Goal: Transaction & Acquisition: Purchase product/service

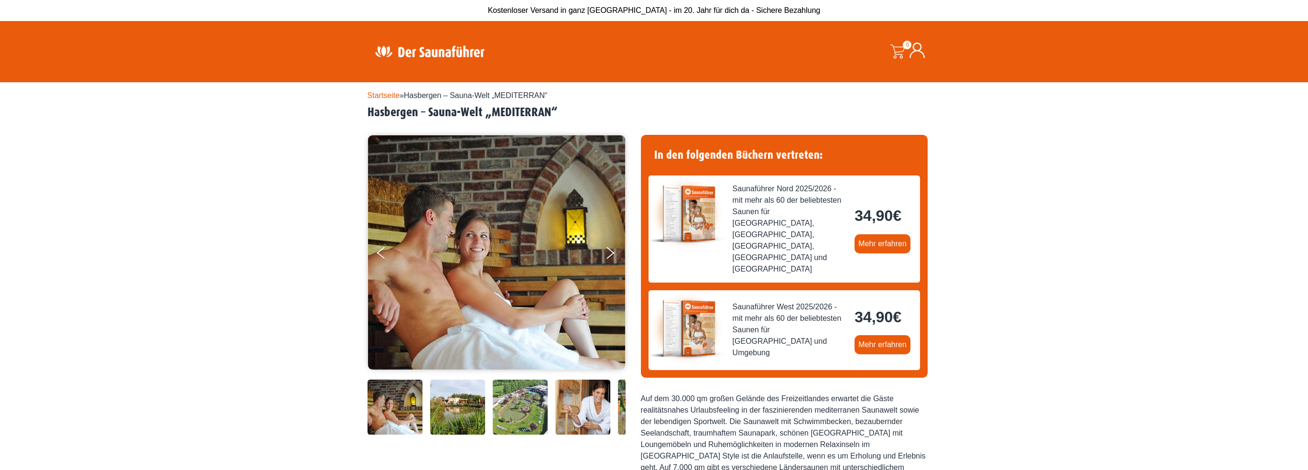
click at [382, 95] on link "Startseite" at bounding box center [383, 95] width 32 height 8
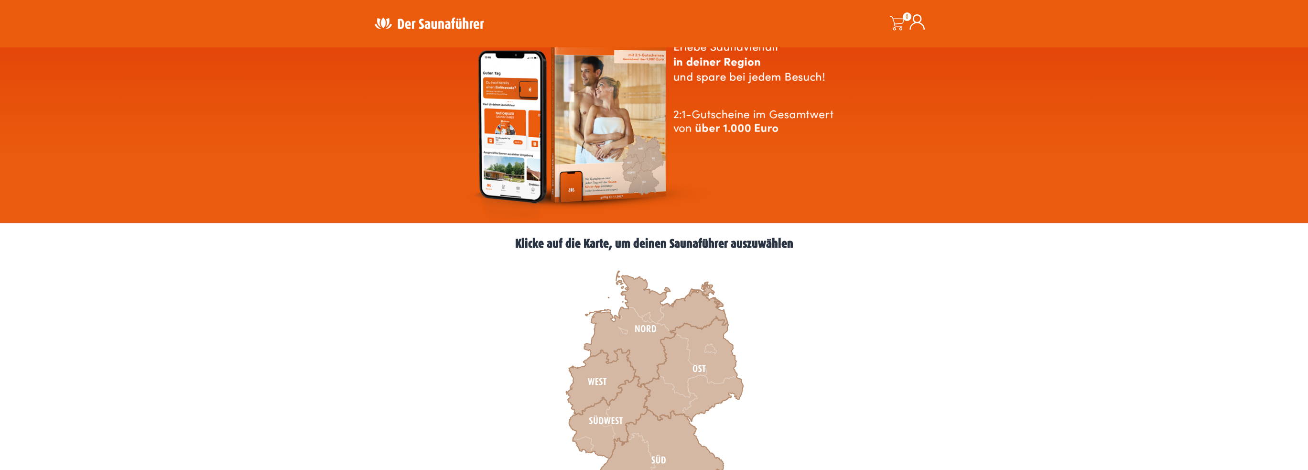
scroll to position [79, 0]
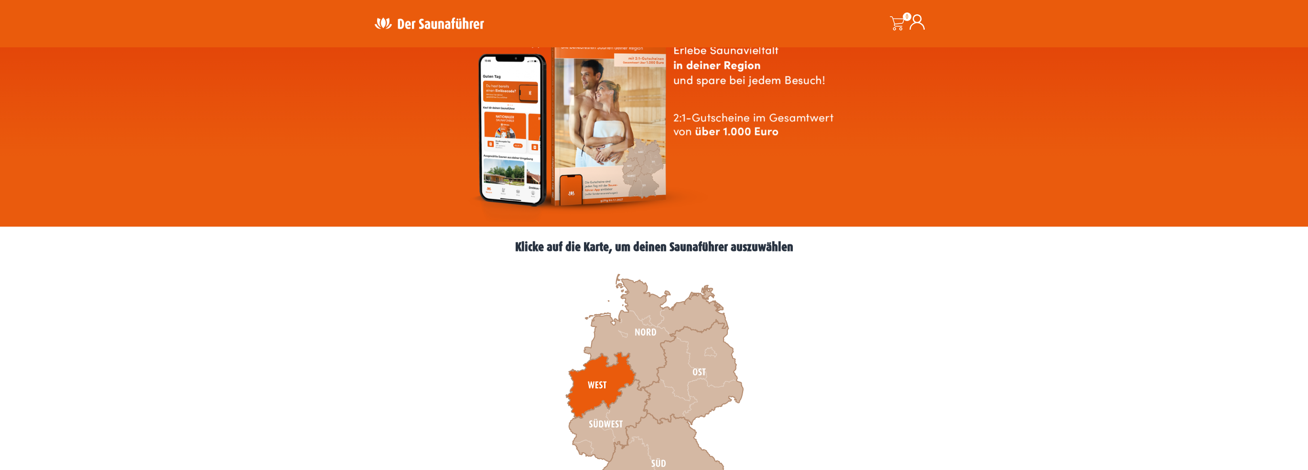
click at [600, 374] on icon at bounding box center [601, 385] width 70 height 66
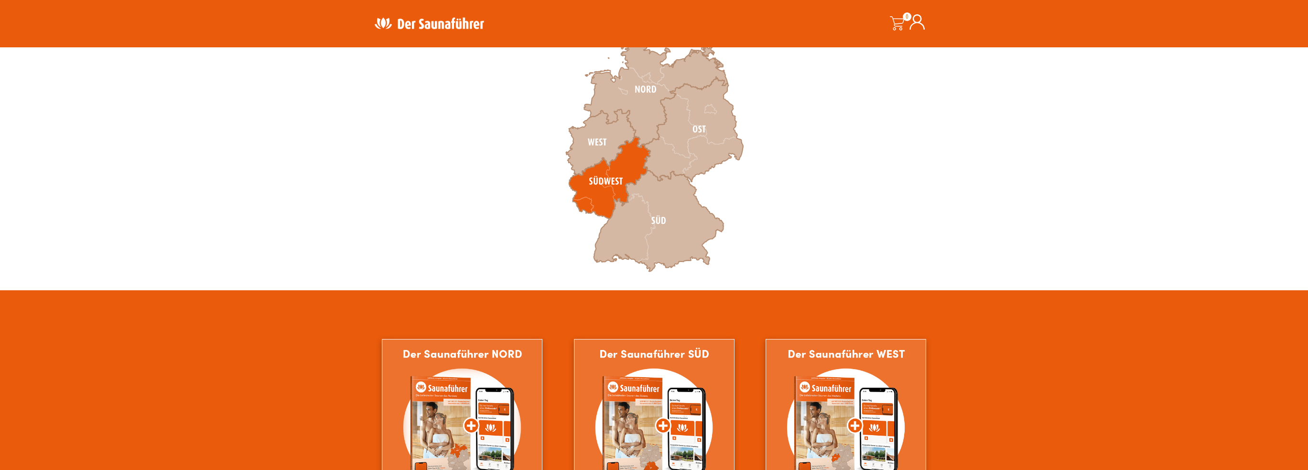
scroll to position [318, 0]
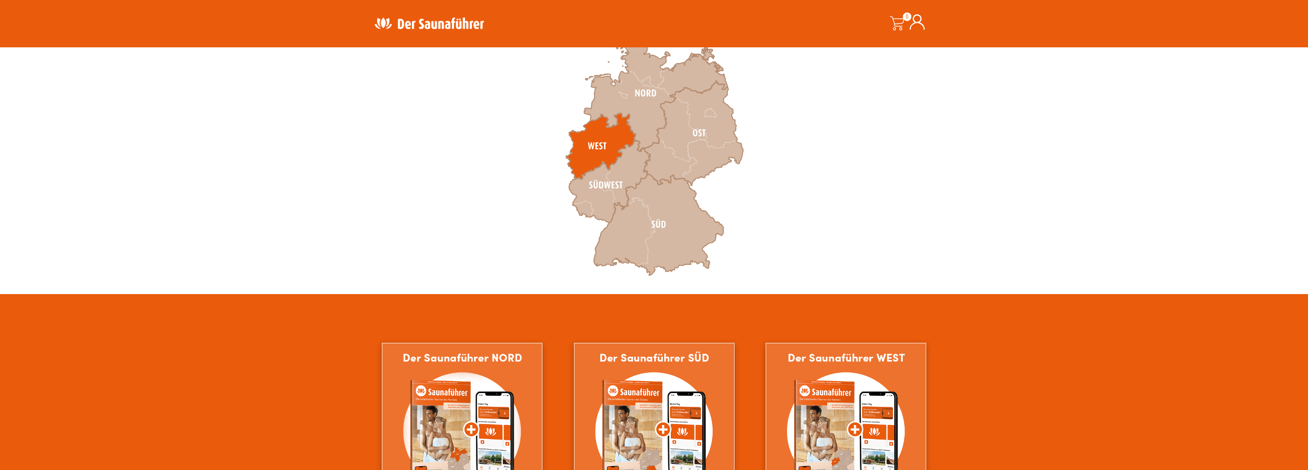
click at [602, 141] on icon at bounding box center [601, 146] width 70 height 66
